Goal: Information Seeking & Learning: Compare options

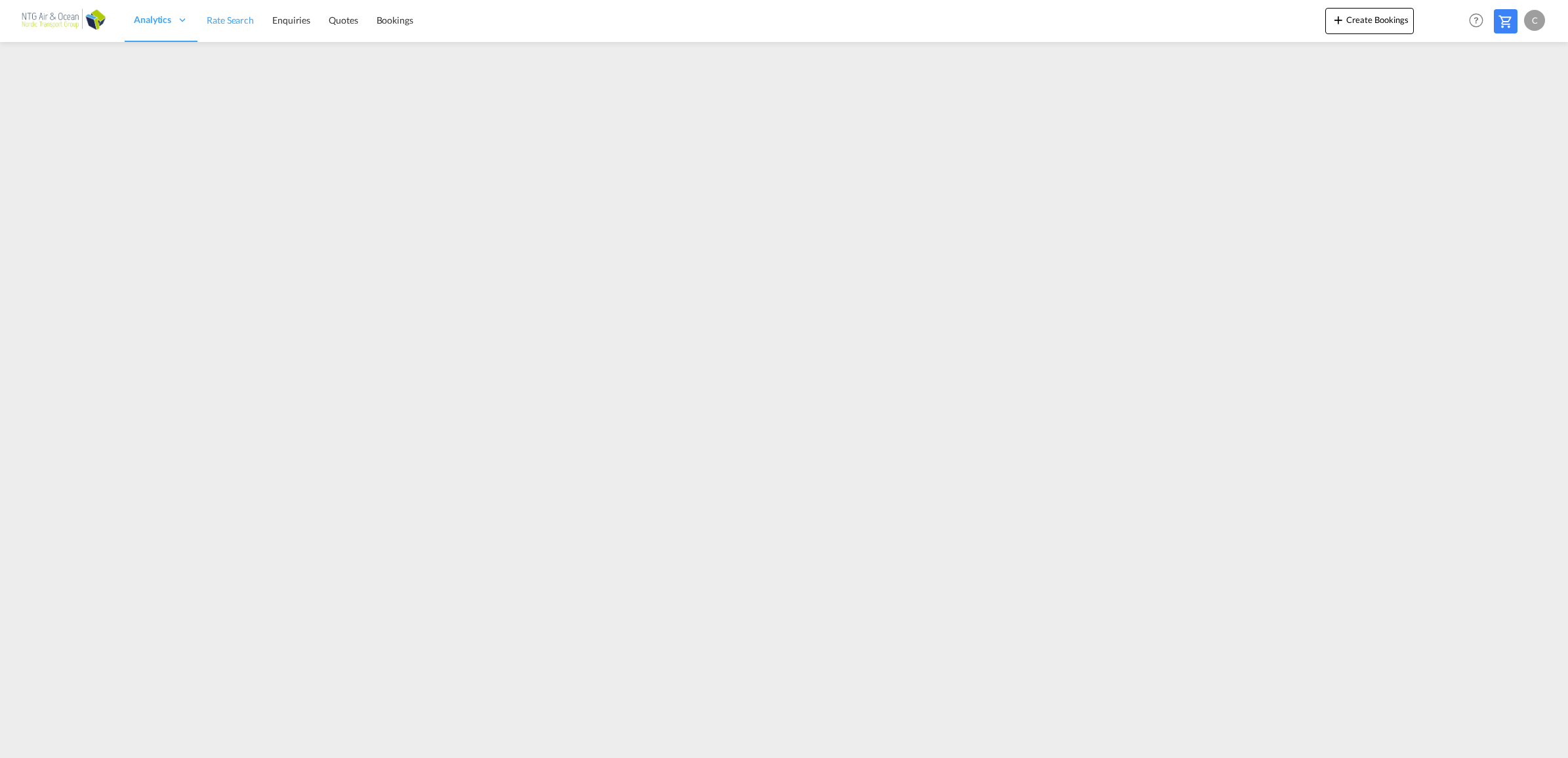
click at [218, 21] on span "Rate Search" at bounding box center [230, 20] width 47 height 11
